Goal: Information Seeking & Learning: Understand process/instructions

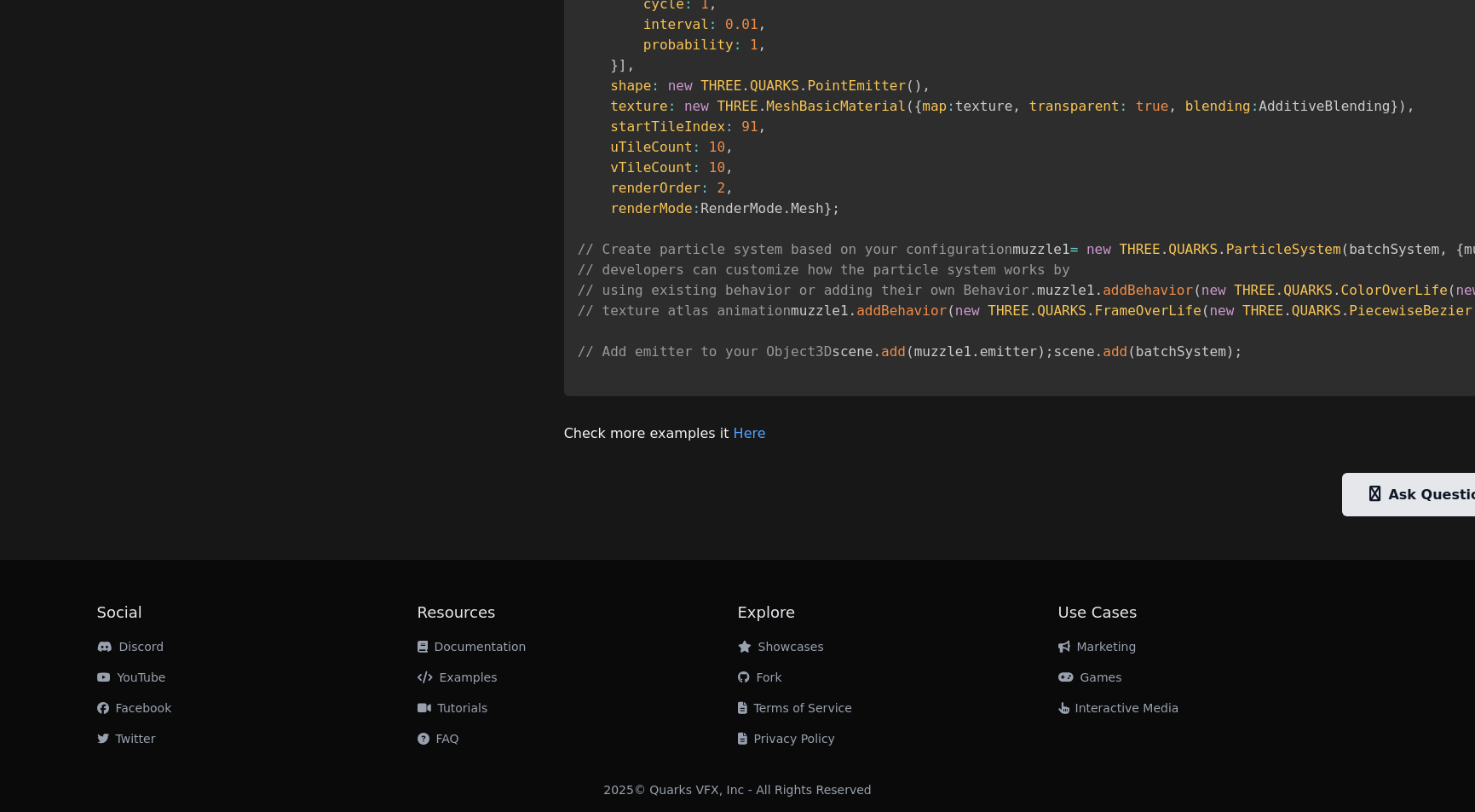
scroll to position [1685, 0]
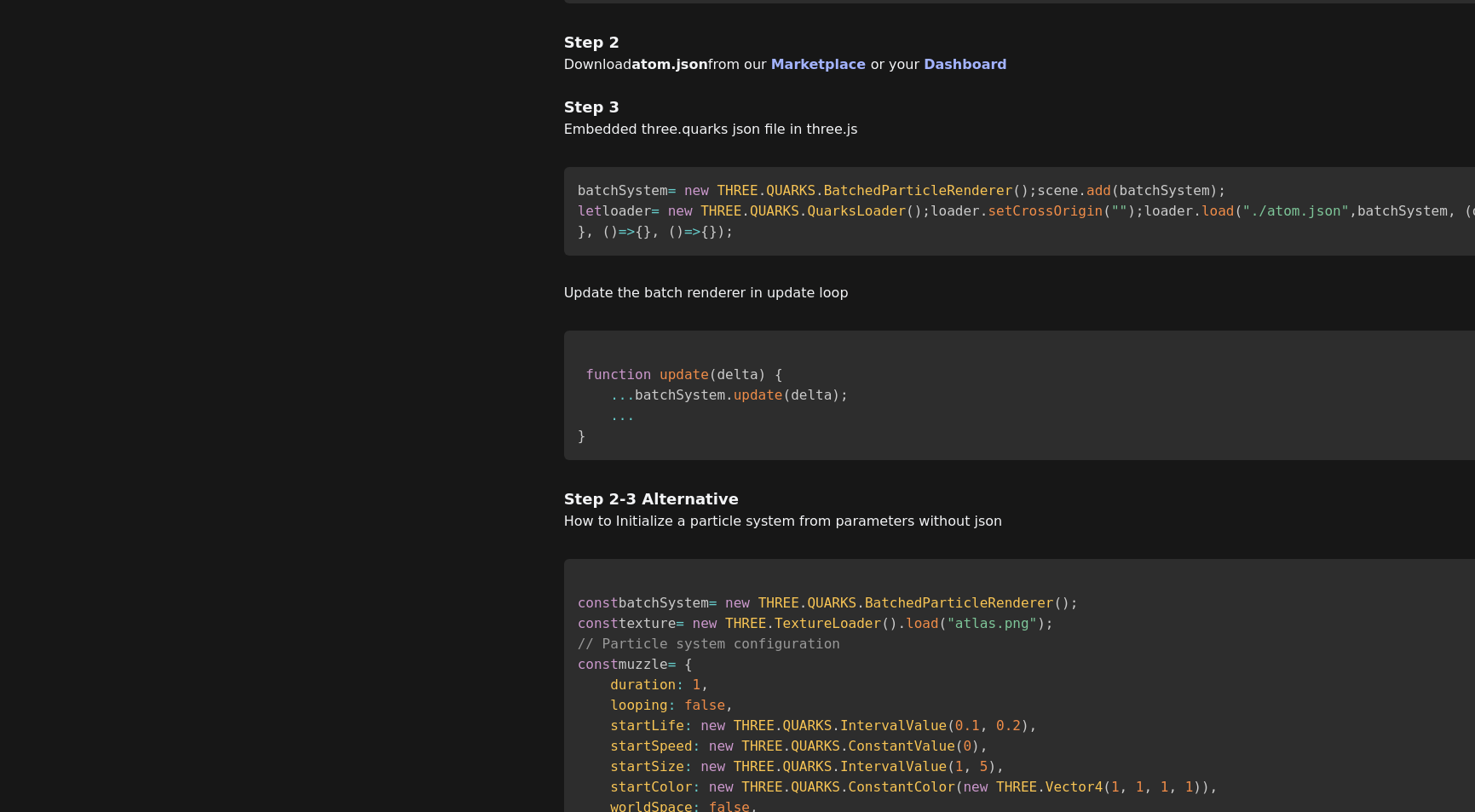
scroll to position [459, 0]
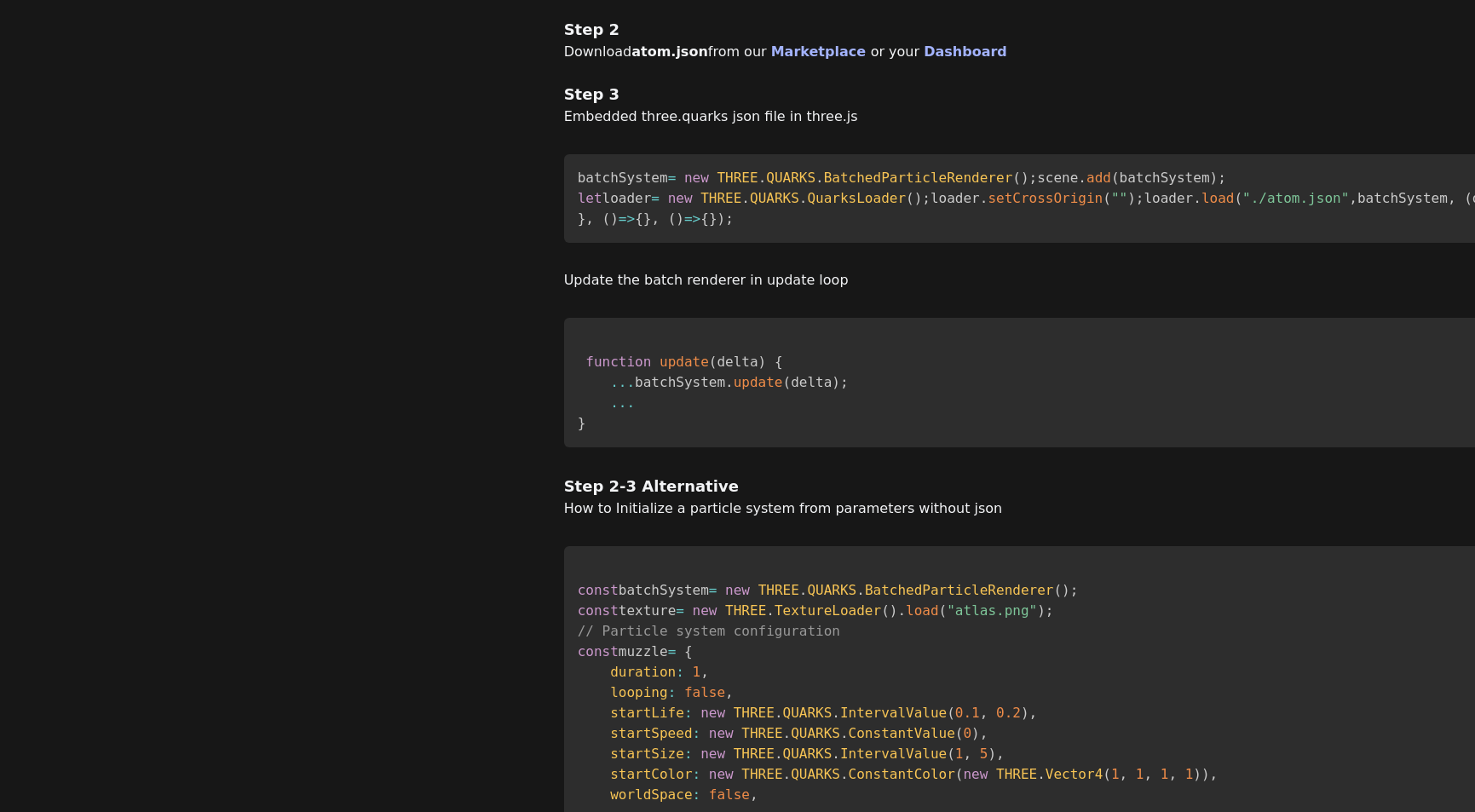
click at [578, 227] on code "batchSystem = new THREE . QUARKS . BatchedParticleRenderer ( ) ; scene . add ( …" at bounding box center [1259, 198] width 1363 height 57
click at [578, 222] on code "batchSystem = new THREE . QUARKS . BatchedParticleRenderer ( ) ; scene . add ( …" at bounding box center [1259, 198] width 1363 height 57
click at [578, 221] on code "batchSystem = new THREE . QUARKS . BatchedParticleRenderer ( ) ; scene . add ( …" at bounding box center [1259, 198] width 1363 height 57
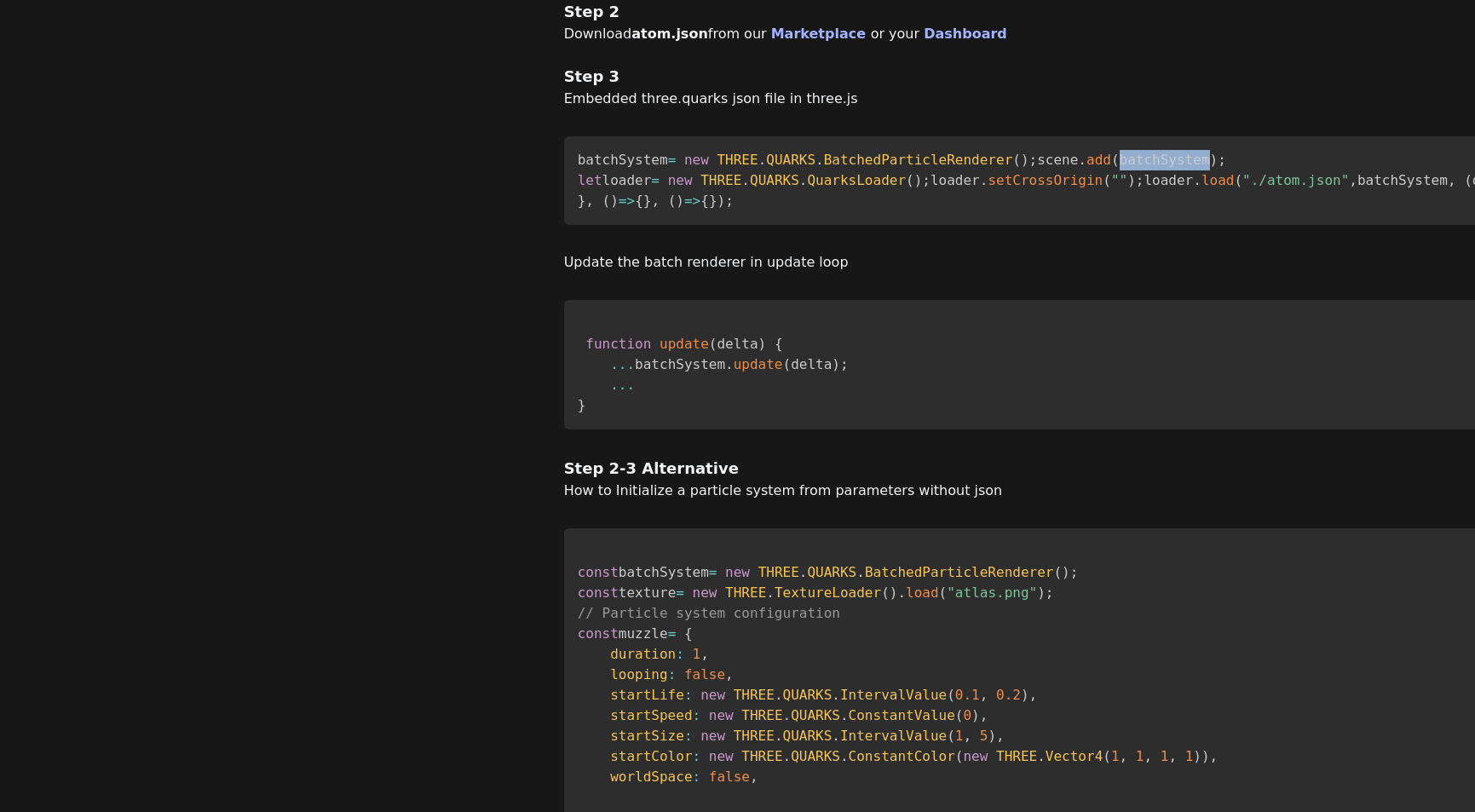
scroll to position [493, 0]
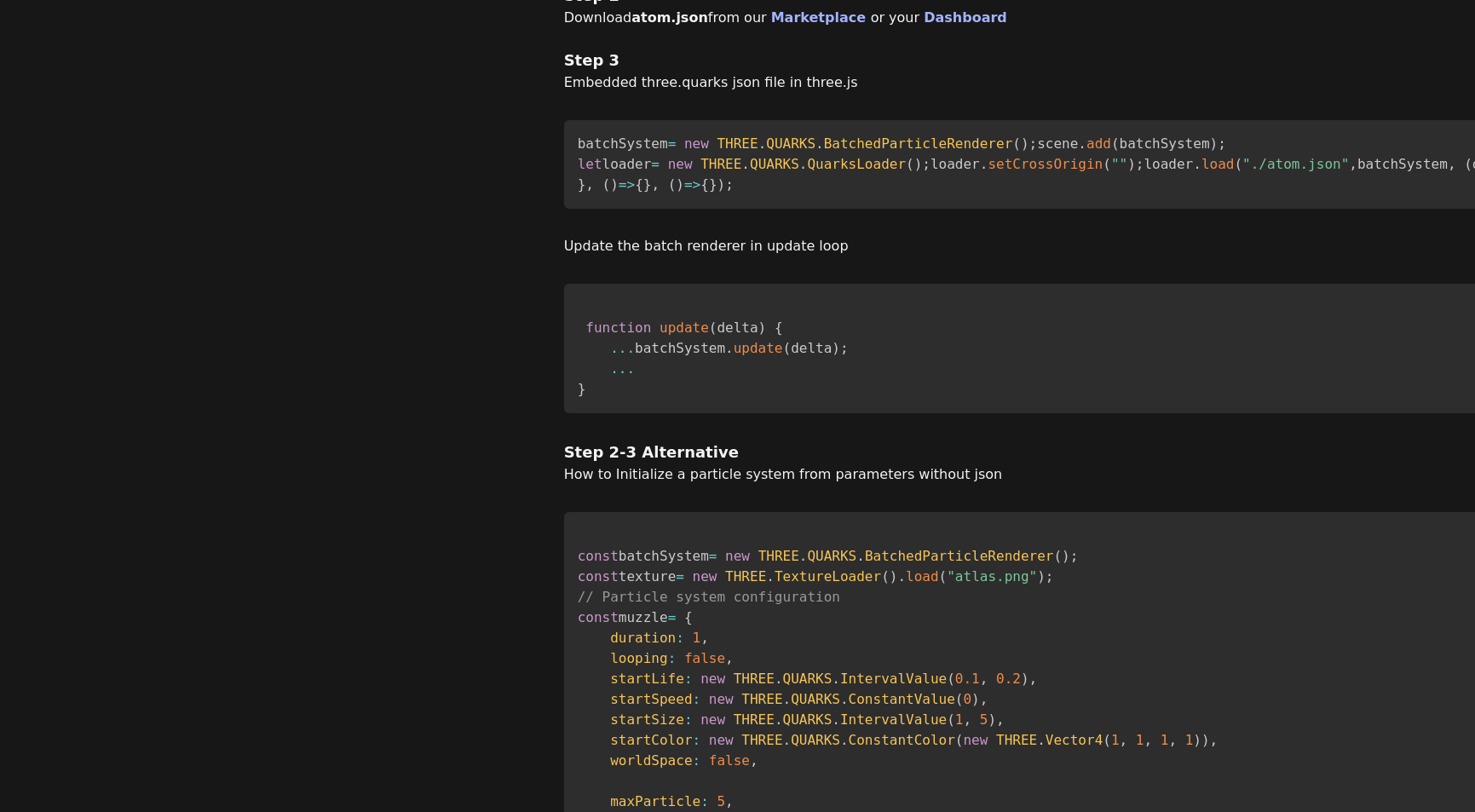
click at [578, 193] on code "batchSystem = new THREE . QUARKS . BatchedParticleRenderer ( ) ; scene . add ( …" at bounding box center [1259, 164] width 1363 height 57
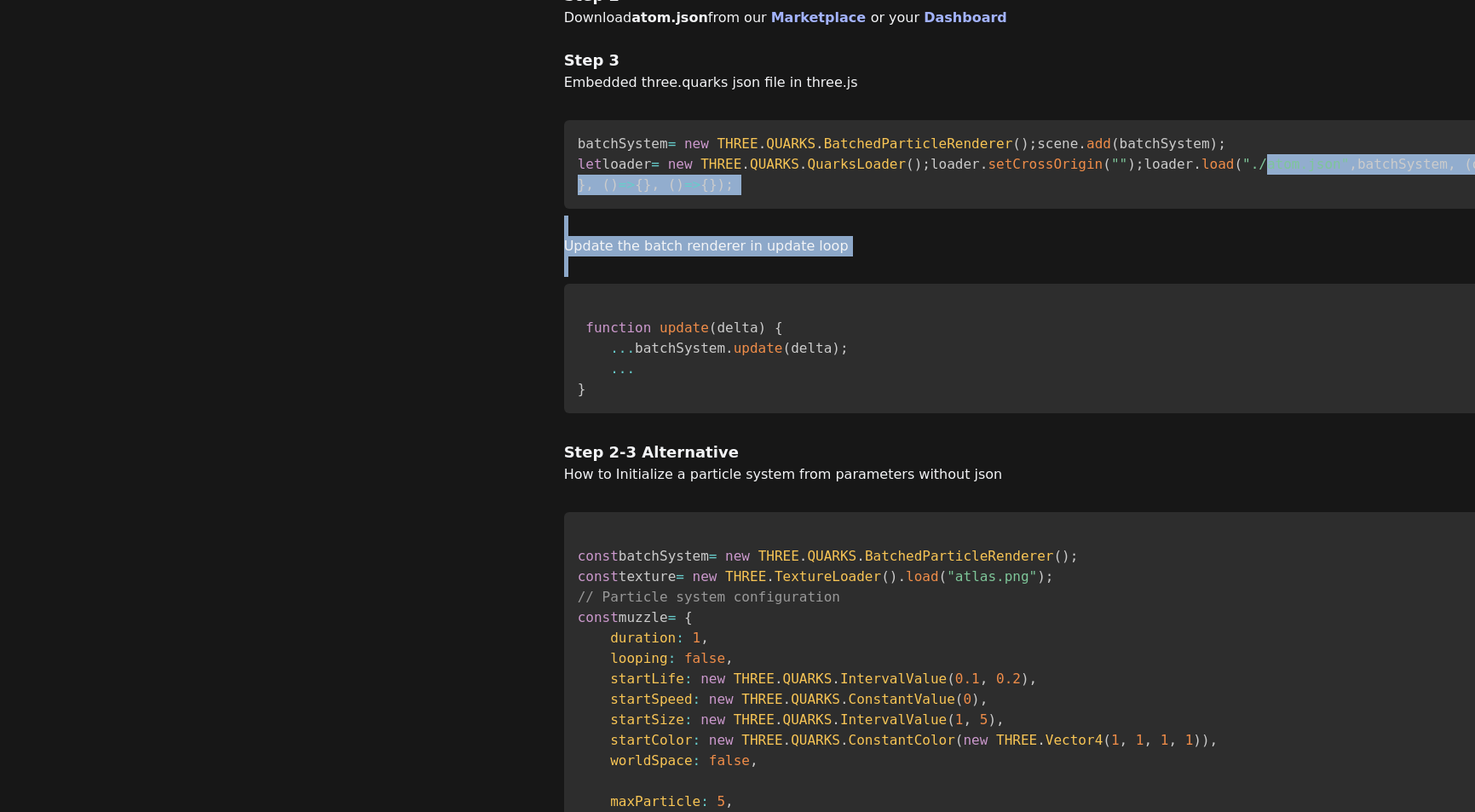
drag, startPoint x: 455, startPoint y: 240, endPoint x: 675, endPoint y: 428, distance: 289.4
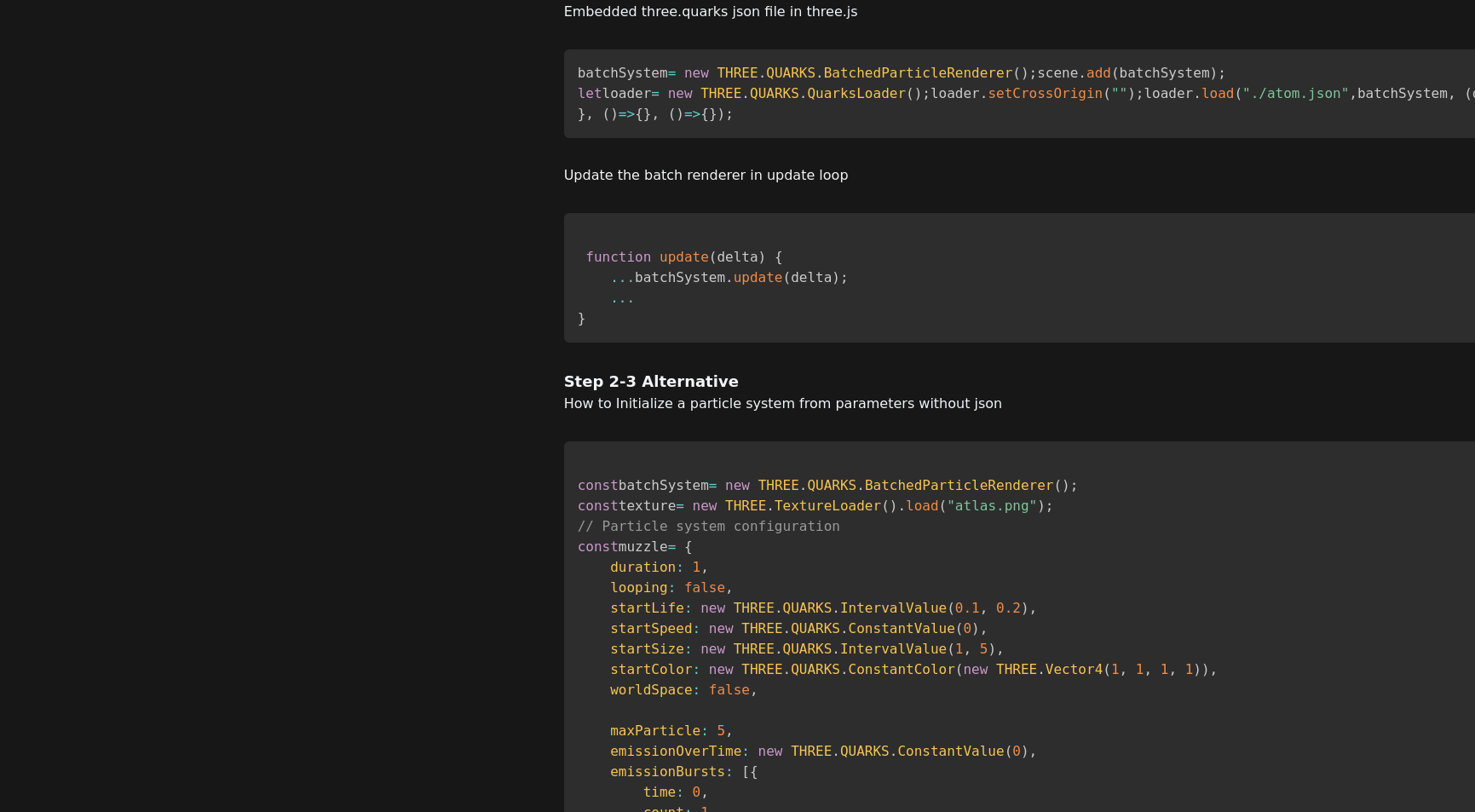
scroll to position [568, 0]
click at [578, 322] on code "function update ( delta ) { ... batchSystem . update ( delta ) ; ... }" at bounding box center [713, 284] width 271 height 77
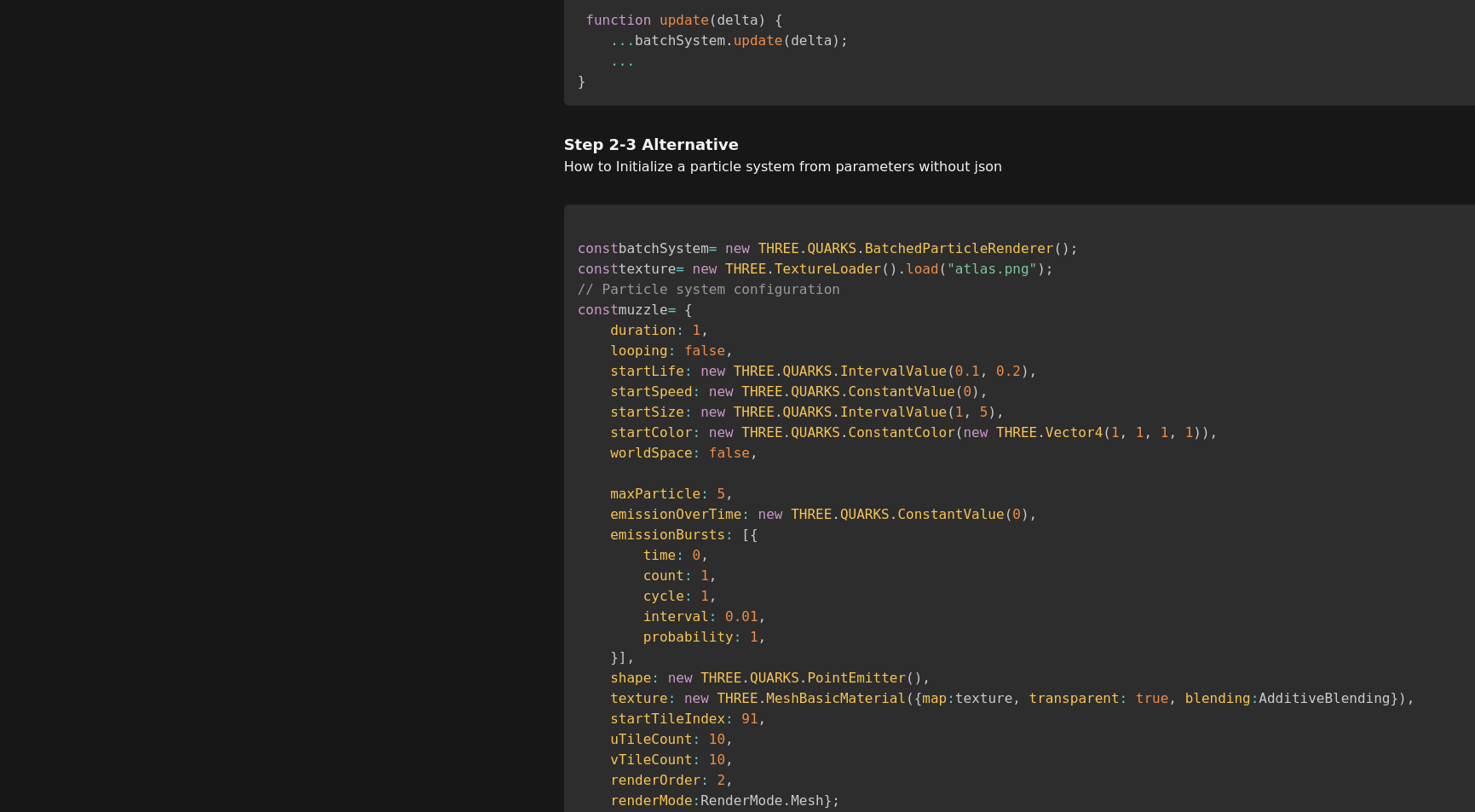
scroll to position [802, 0]
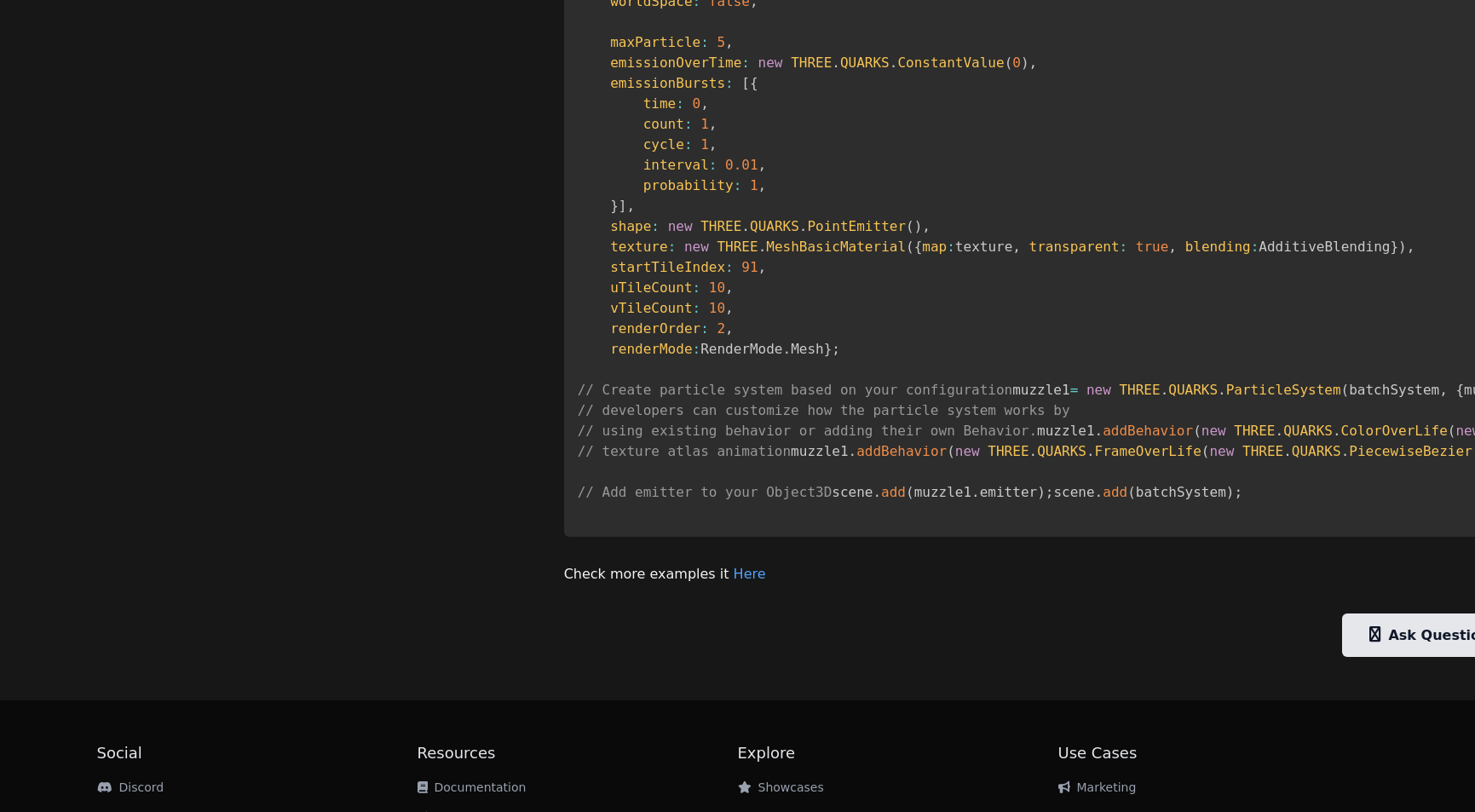
scroll to position [1263, 0]
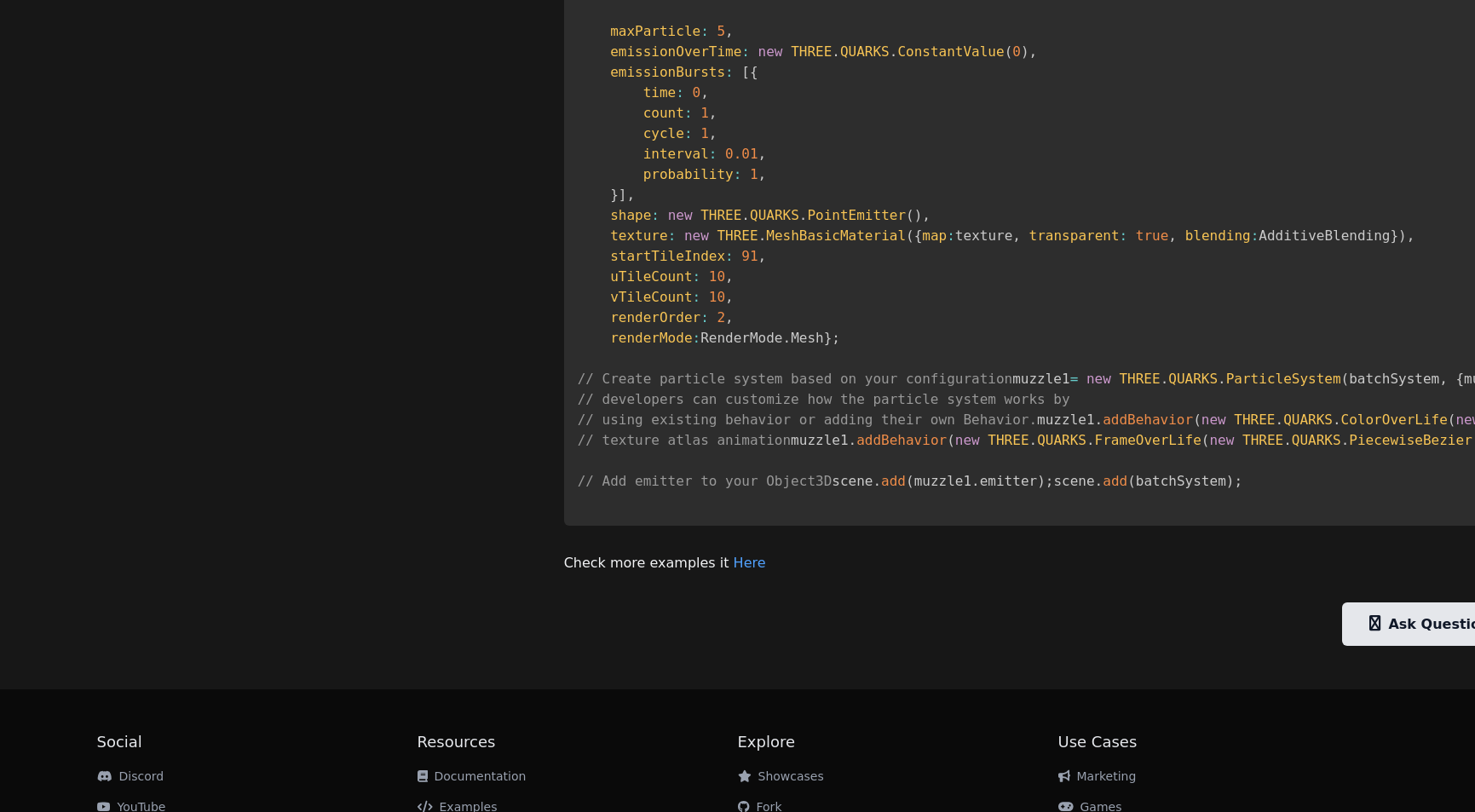
click at [1119, 387] on span "THREE . QUARKS . ParticleSystem" at bounding box center [1230, 378] width 221 height 17
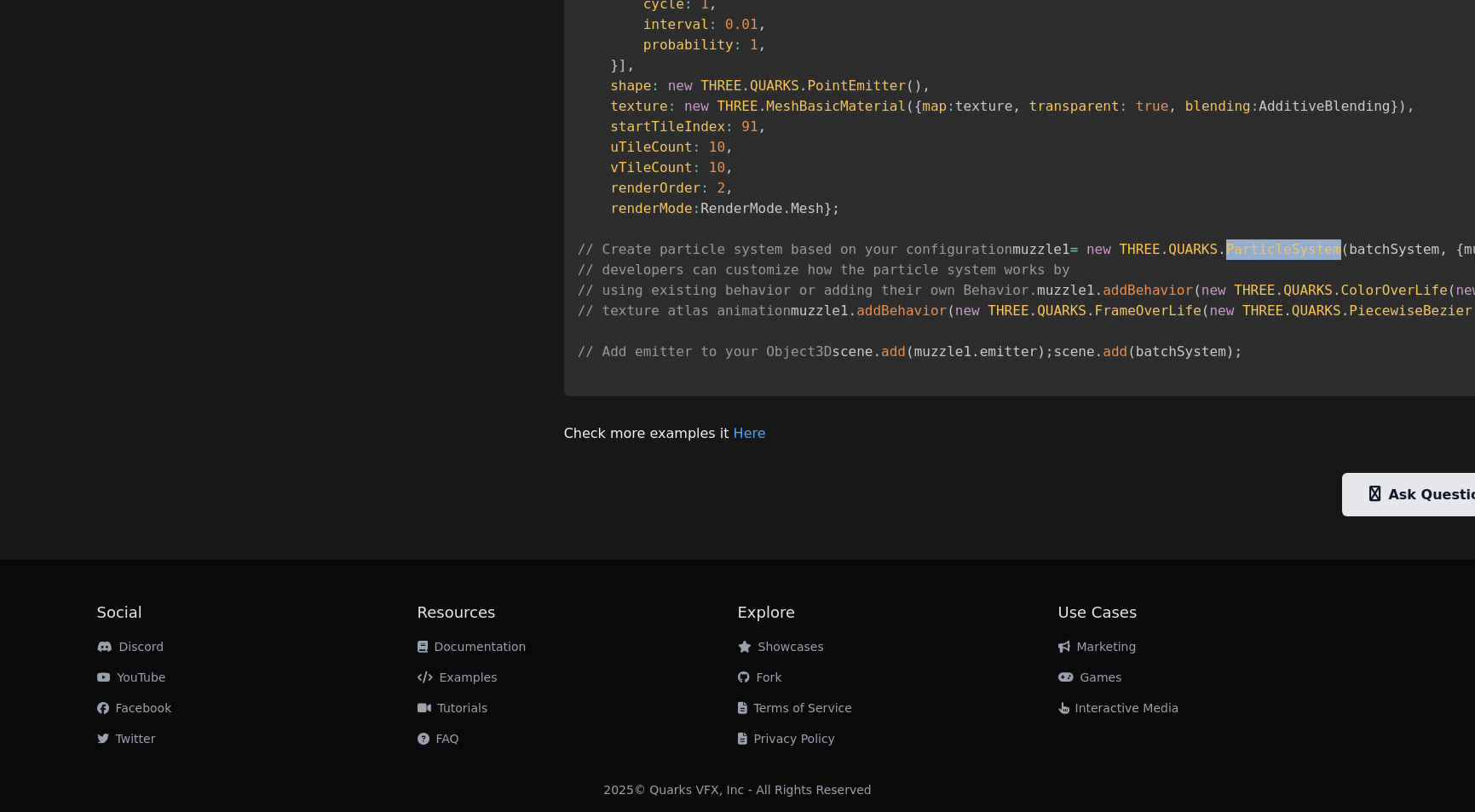
scroll to position [1591, 0]
drag, startPoint x: 380, startPoint y: 435, endPoint x: 573, endPoint y: 439, distance: 193.0
click at [578, 359] on span "// Add emitter to your Object3D" at bounding box center [705, 352] width 255 height 17
drag, startPoint x: 586, startPoint y: 439, endPoint x: 610, endPoint y: 440, distance: 24.0
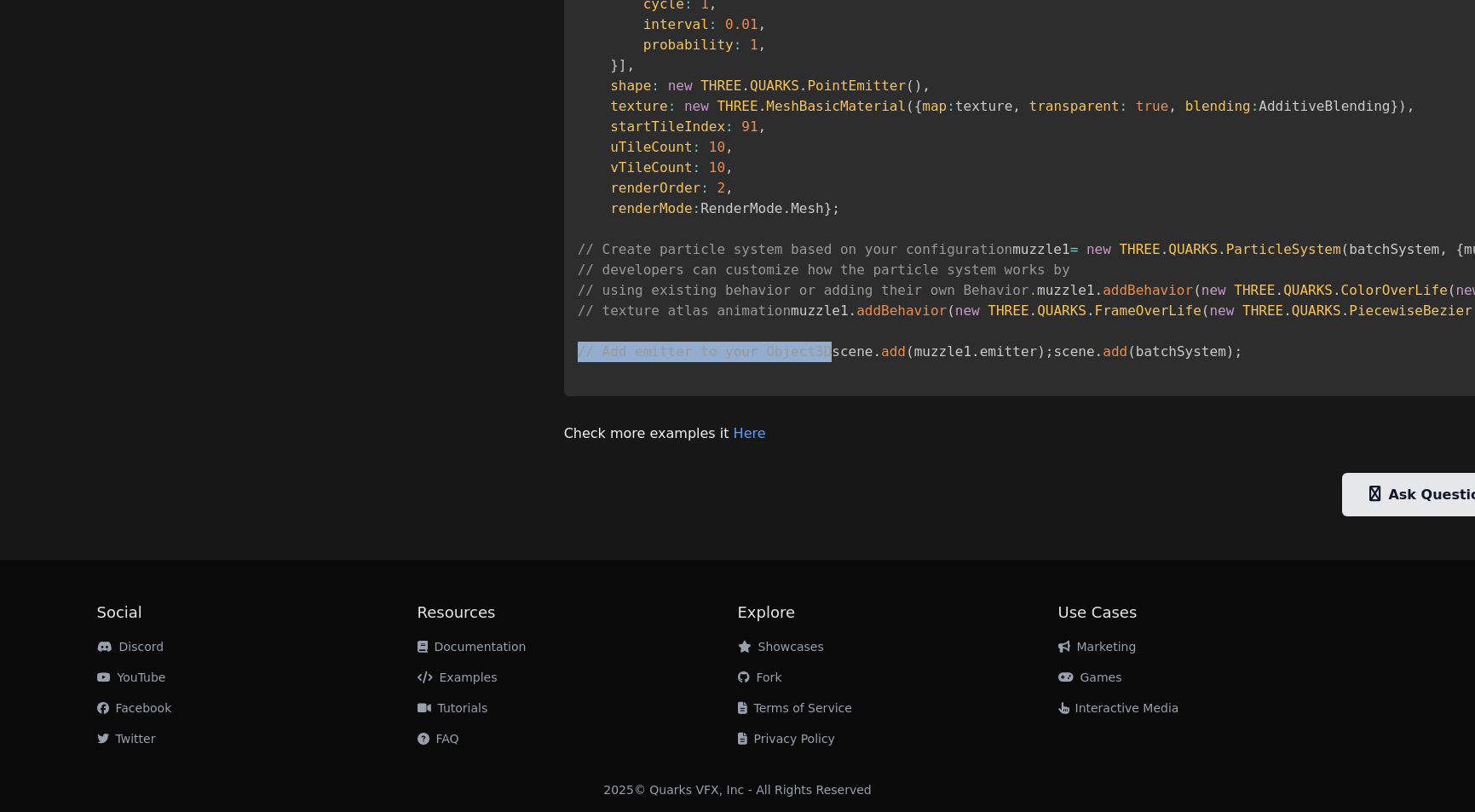
drag, startPoint x: 623, startPoint y: 440, endPoint x: 278, endPoint y: 431, distance: 345.1
click at [578, 359] on span "// Add emitter to your Object3D" at bounding box center [705, 352] width 255 height 17
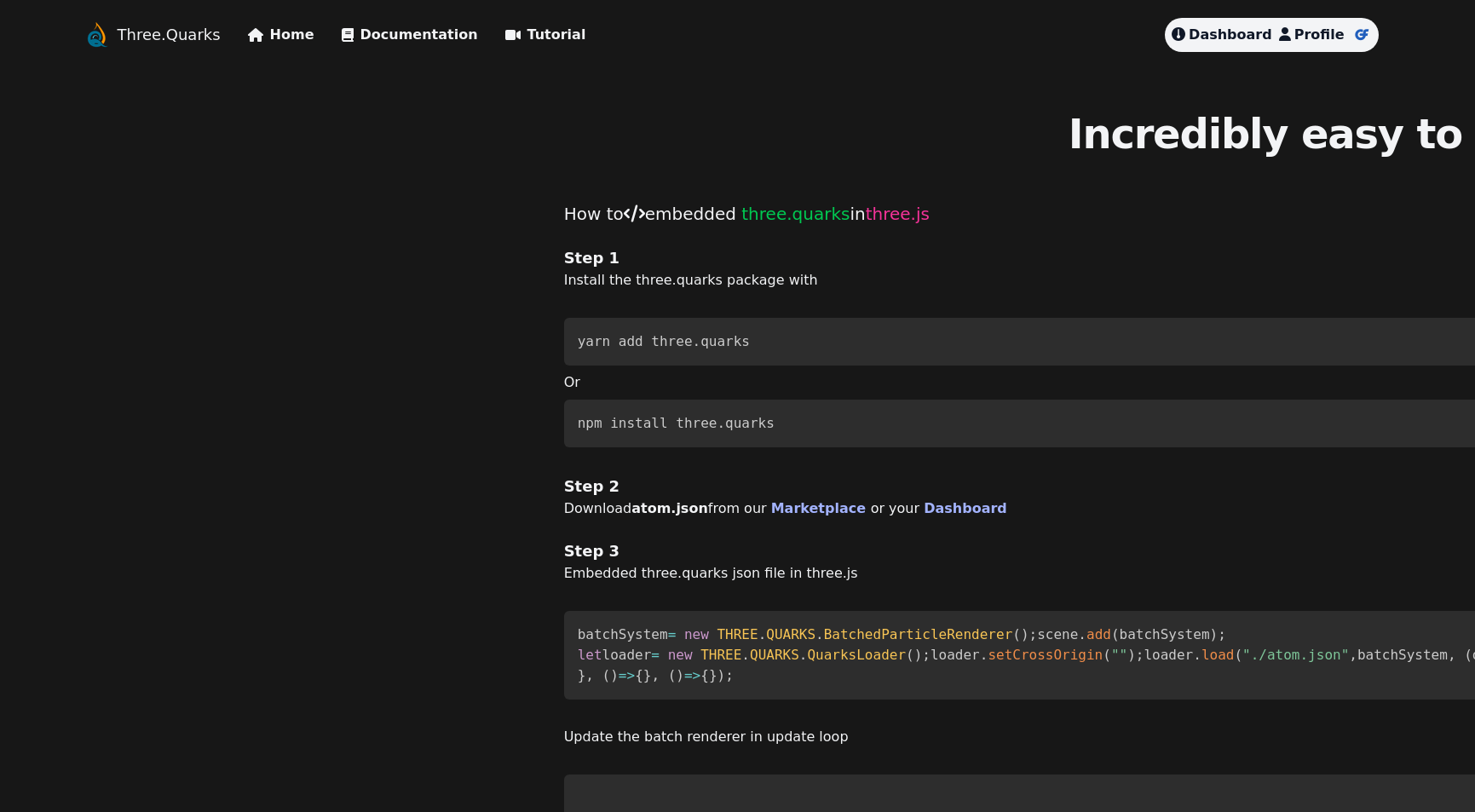
scroll to position [0, 0]
